Goal: Task Accomplishment & Management: Manage account settings

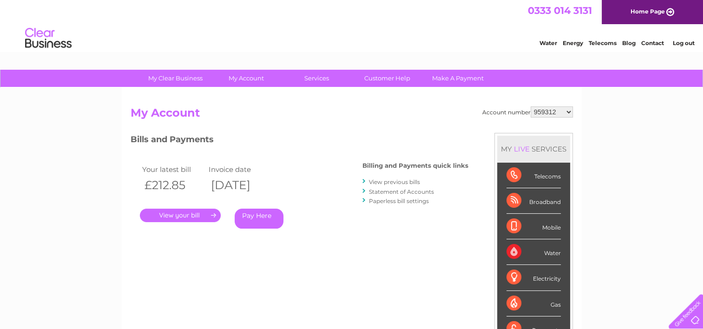
click at [566, 112] on select "959312 30320711 30323567" at bounding box center [551, 111] width 42 height 11
select select "30320711"
click at [530, 106] on select "959312 30320711 30323567" at bounding box center [551, 111] width 42 height 11
click at [564, 110] on select "959312 30320711 30323567" at bounding box center [551, 111] width 42 height 11
click at [530, 106] on select "959312 30320711 30323567" at bounding box center [551, 111] width 42 height 11
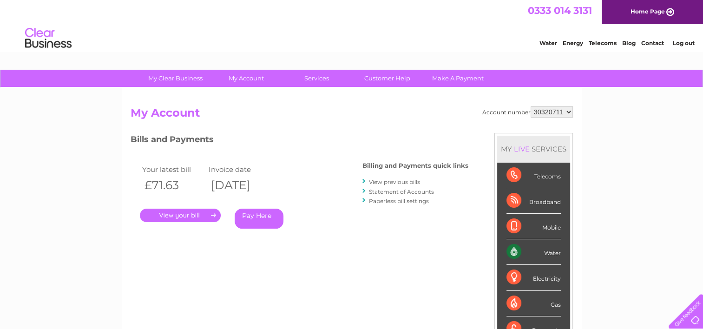
click at [180, 214] on link "." at bounding box center [180, 215] width 81 height 13
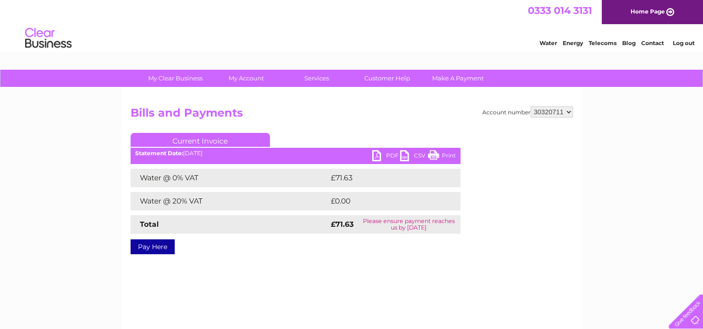
click at [377, 154] on link "PDF" at bounding box center [386, 156] width 28 height 13
